Goal: Information Seeking & Learning: Stay updated

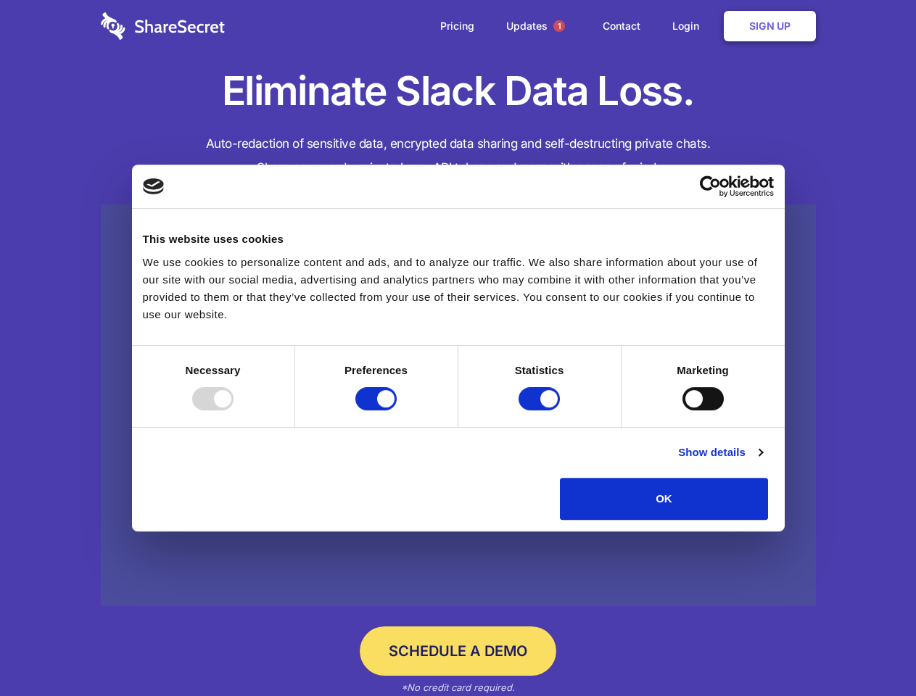
click at [234, 411] on div at bounding box center [212, 398] width 41 height 23
click at [397, 411] on input "Preferences" at bounding box center [375, 398] width 41 height 23
checkbox input "false"
click at [541, 411] on input "Statistics" at bounding box center [539, 398] width 41 height 23
checkbox input "false"
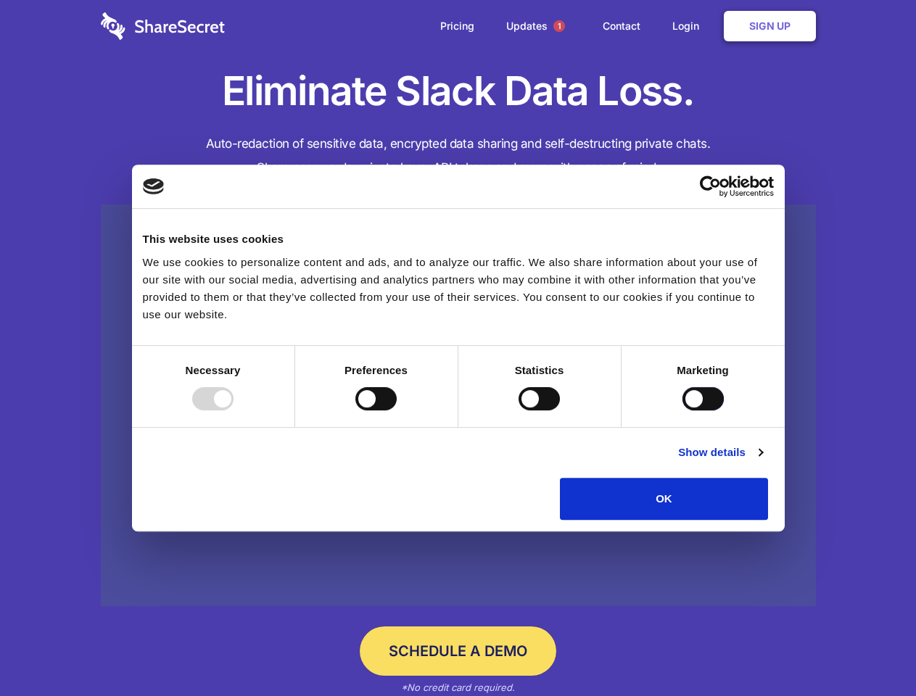
click at [683, 411] on input "Marketing" at bounding box center [703, 398] width 41 height 23
checkbox input "true"
click at [762, 461] on link "Show details" at bounding box center [720, 452] width 84 height 17
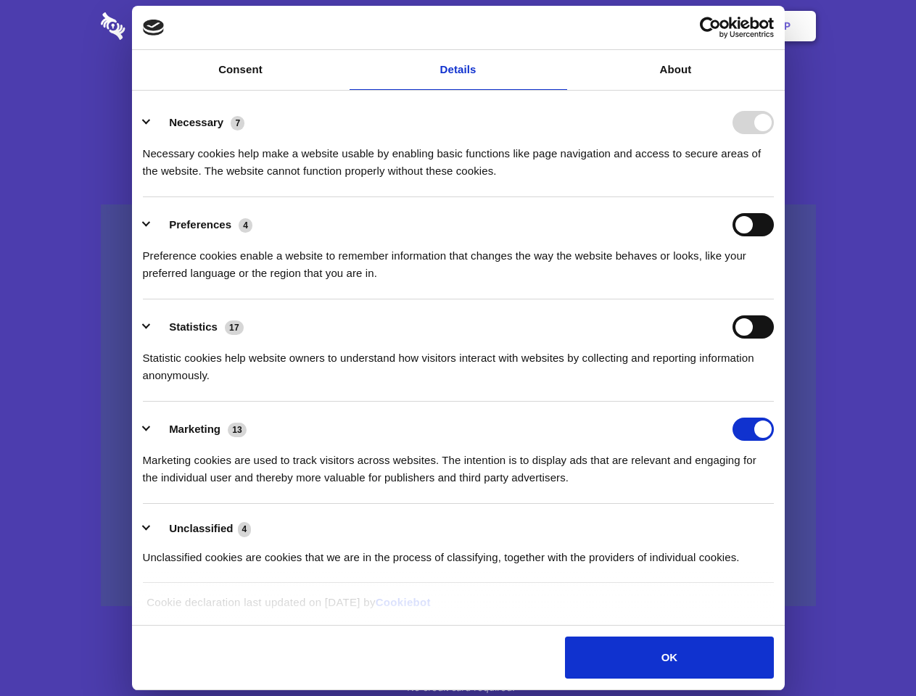
click at [802, 525] on body "Consent Details [#IABV2SETTINGS#] About This website uses cookies We use cookie…" at bounding box center [458, 348] width 916 height 696
click at [559, 26] on span "1" at bounding box center [560, 26] width 12 height 12
